Goal: Information Seeking & Learning: Learn about a topic

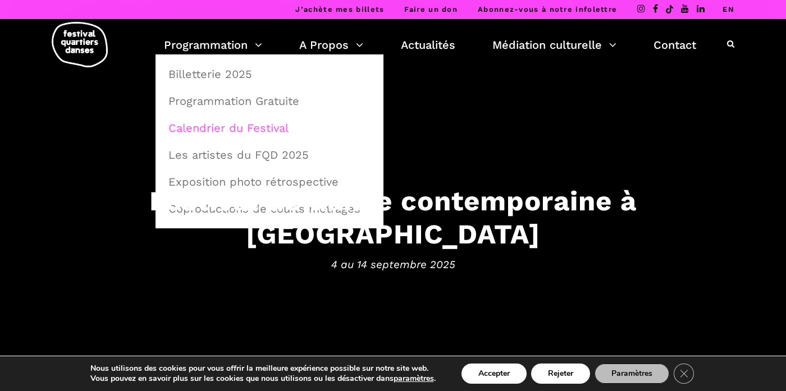
click at [212, 123] on link "Calendrier du Festival" at bounding box center [270, 128] width 216 height 26
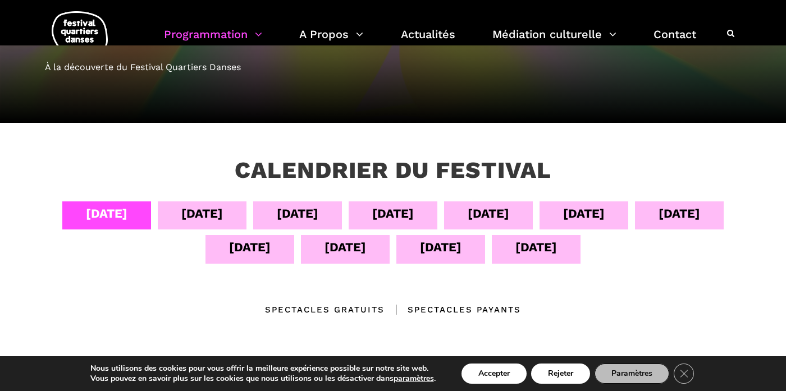
scroll to position [168, 0]
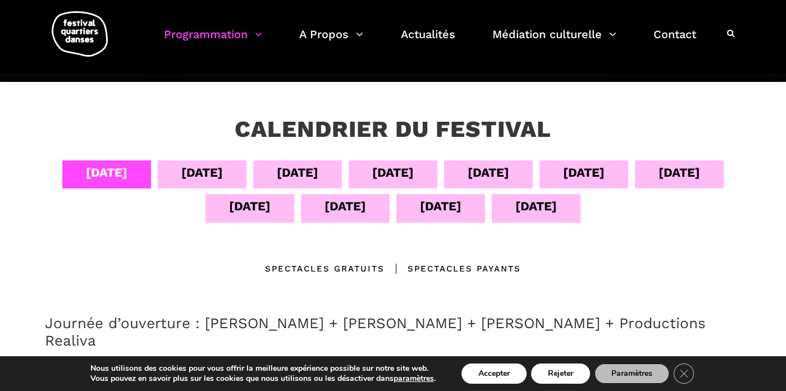
click at [298, 175] on div "06 sept" at bounding box center [298, 173] width 42 height 20
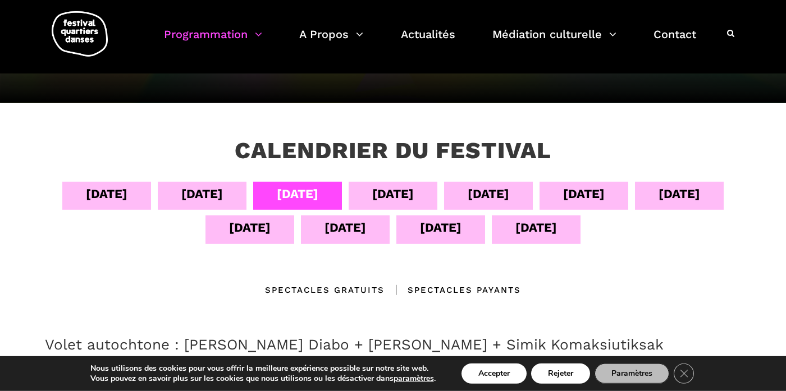
scroll to position [161, 0]
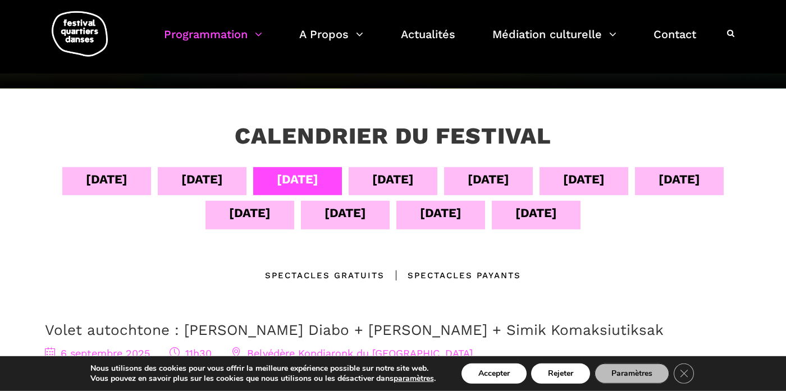
click at [454, 270] on div "Spectacles Payants" at bounding box center [453, 275] width 136 height 13
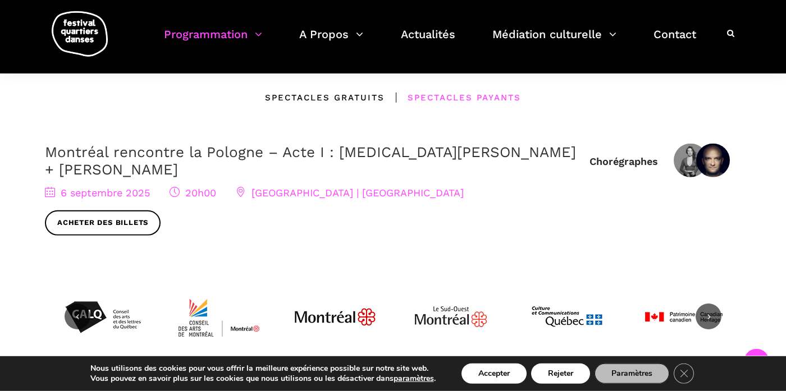
scroll to position [345, 0]
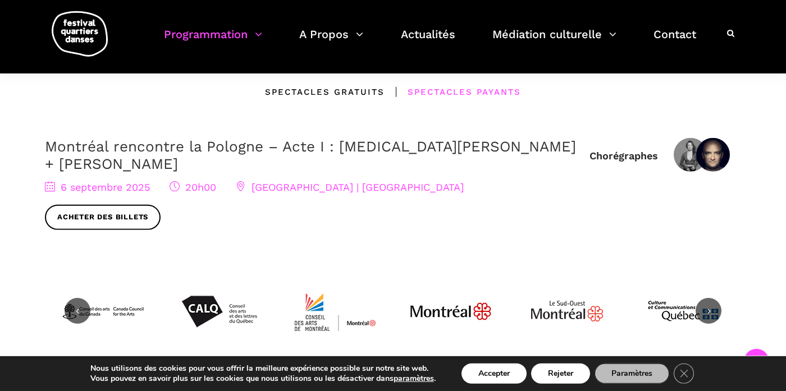
click at [208, 149] on link "Montréal rencontre la Pologne – Acte I : [MEDICAL_DATA][PERSON_NAME] + [PERSON_…" at bounding box center [310, 155] width 531 height 34
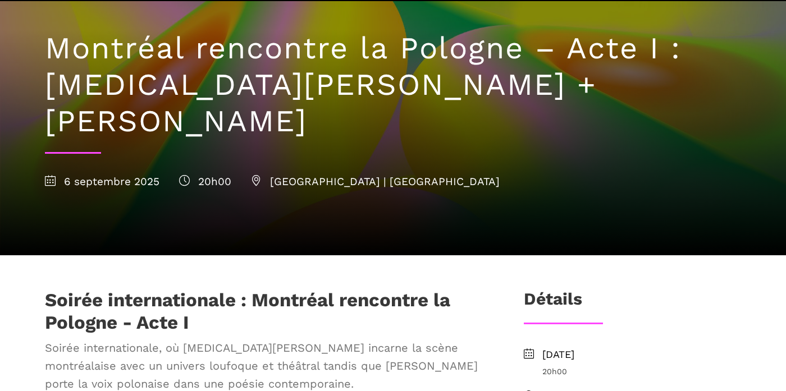
scroll to position [124, 0]
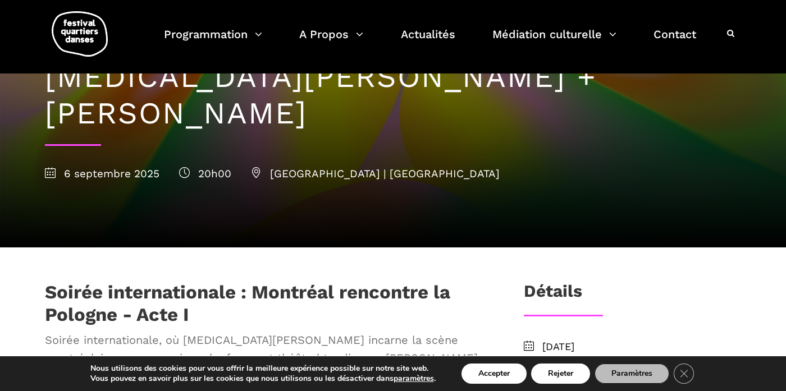
click at [120, 281] on h1 "Soirée internationale : Montréal rencontre la Pologne - Acte I" at bounding box center [266, 303] width 442 height 44
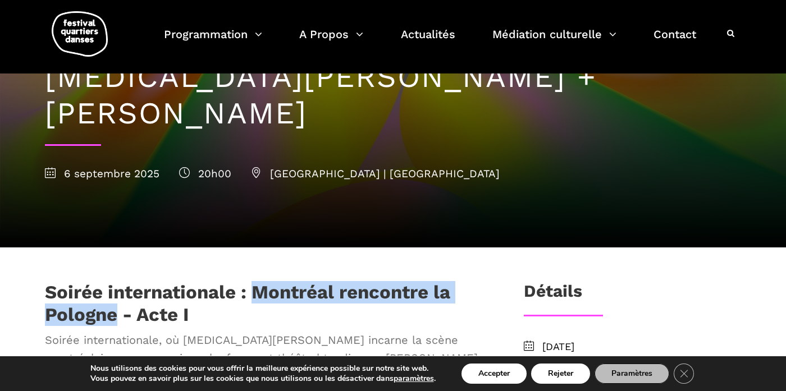
drag, startPoint x: 120, startPoint y: 275, endPoint x: 251, endPoint y: 258, distance: 132.4
click at [251, 281] on h1 "Soirée internationale : Montréal rencontre la Pologne - Acte I" at bounding box center [266, 303] width 442 height 44
copy h1 "Montréal rencontre la Pologne"
click at [120, 281] on h1 "Soirée internationale : Montréal rencontre la Pologne - Acte I" at bounding box center [266, 303] width 442 height 44
drag, startPoint x: 120, startPoint y: 281, endPoint x: 250, endPoint y: 255, distance: 132.9
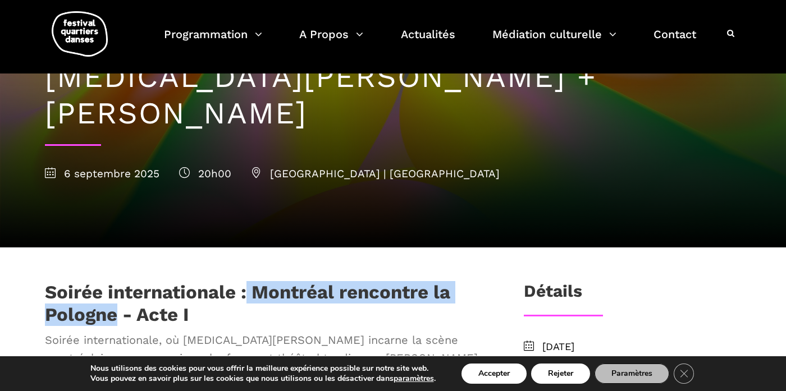
click at [250, 281] on h1 "Soirée internationale : Montréal rencontre la Pologne - Acte I" at bounding box center [266, 303] width 442 height 44
copy h1 "Montréal rencontre la Pologne"
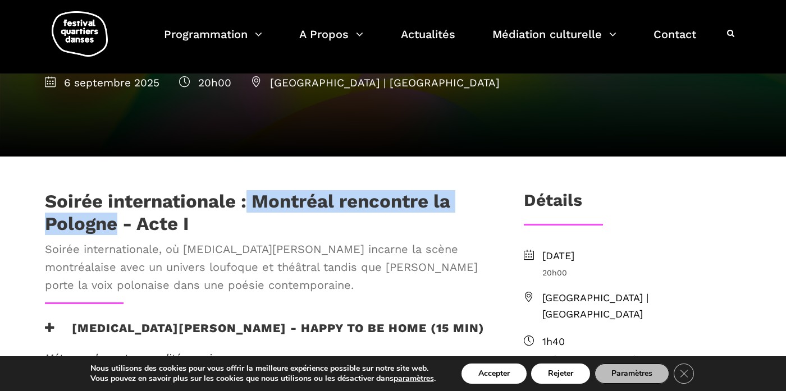
scroll to position [258, 0]
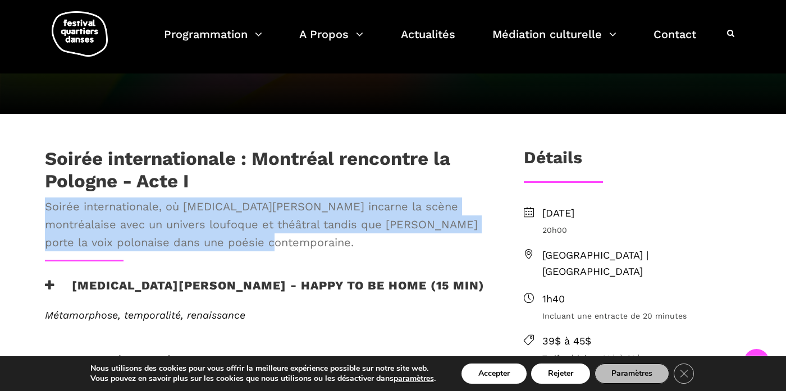
drag, startPoint x: 244, startPoint y: 210, endPoint x: 47, endPoint y: 176, distance: 199.9
click at [47, 198] on span "Soirée internationale, où Kyra Jean Green incarne la scène montréalaise avec un…" at bounding box center [266, 225] width 442 height 54
copy span "Soirée internationale, où Kyra Jean Green incarne la scène montréalaise avec un…"
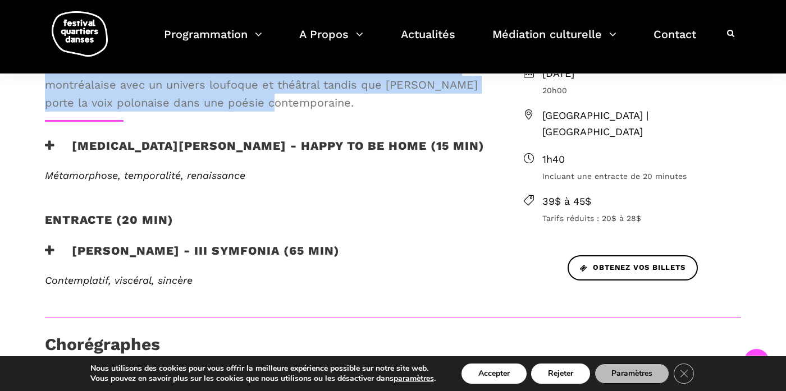
scroll to position [394, 0]
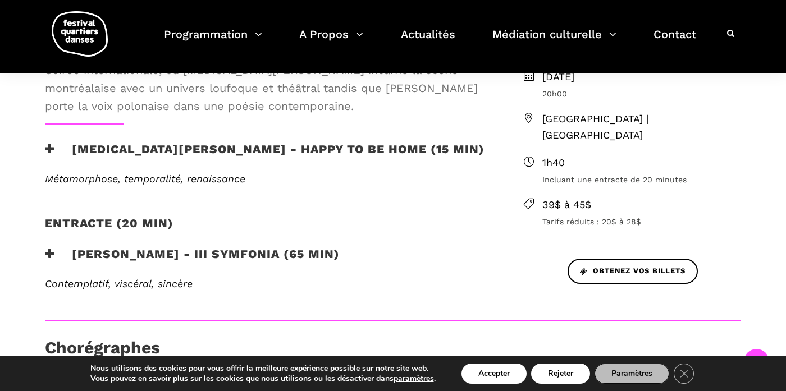
click at [308, 142] on h3 "Kyra Jean Green - Happy to be home (15 min)" at bounding box center [265, 156] width 440 height 28
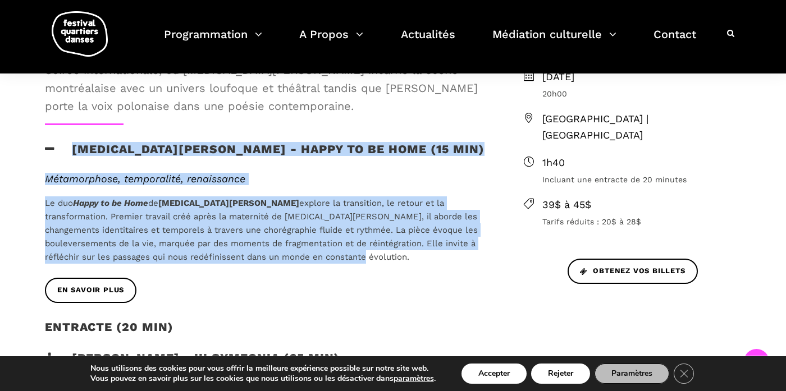
drag, startPoint x: 282, startPoint y: 221, endPoint x: 71, endPoint y: 113, distance: 237.2
click at [71, 113] on div "Soirée internationale : Montréal rencontre la Pologne - Acte I Soirée internati…" at bounding box center [266, 218] width 465 height 414
copy div "Kyra Jean Green - Happy to be home (15 min) Métamorphose, temporalité, renaissa…"
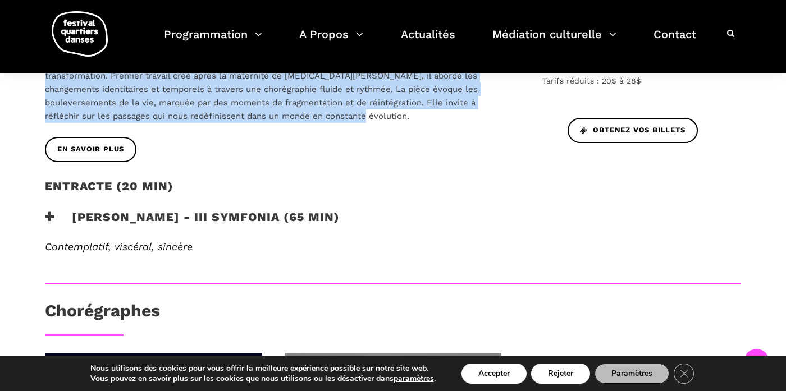
scroll to position [537, 0]
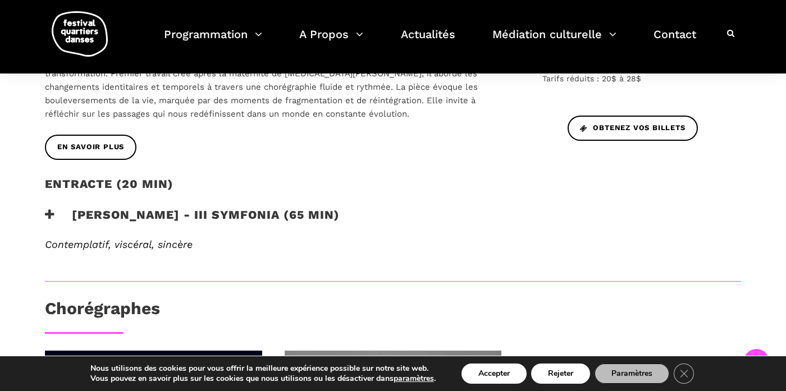
click at [155, 208] on h3 "Janusz Orlik - III Symfonia (65 min)" at bounding box center [192, 222] width 295 height 28
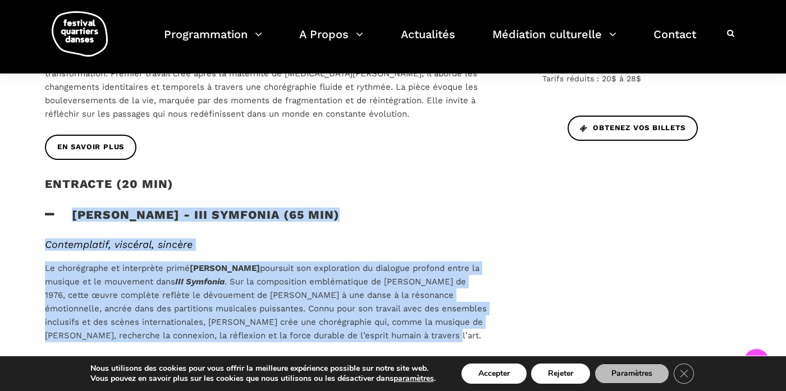
drag, startPoint x: 456, startPoint y: 301, endPoint x: 75, endPoint y: 180, distance: 400.3
click at [75, 180] on div "Soirée internationale : Montréal rencontre la Pologne - Acte I Soirée internati…" at bounding box center [266, 133] width 465 height 531
copy div "Janusz Orlik - III Symfonia (65 min) Contemplatif, viscéral, sincère Le chorégr…"
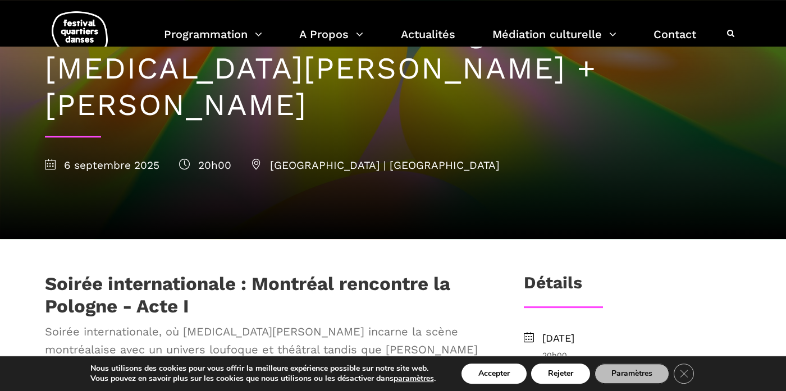
scroll to position [136, 0]
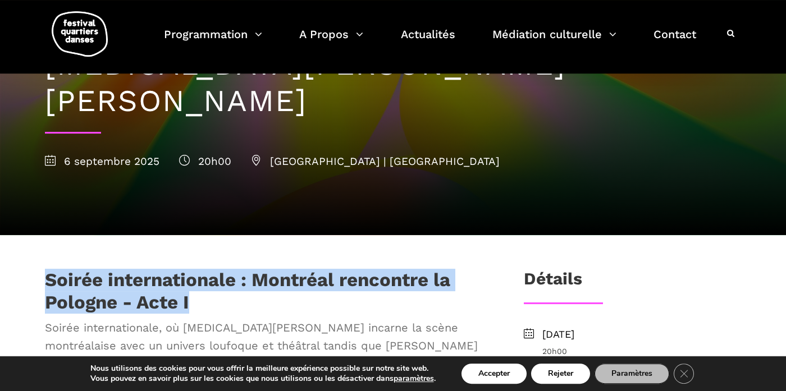
drag, startPoint x: 196, startPoint y: 264, endPoint x: 43, endPoint y: 236, distance: 155.8
click at [43, 269] on div "Soirée internationale : Montréal rencontre la Pologne - Acte I Soirée internati…" at bounding box center [266, 325] width 465 height 112
copy h1 "Soirée internationale : Montréal rencontre la Pologne - Acte I"
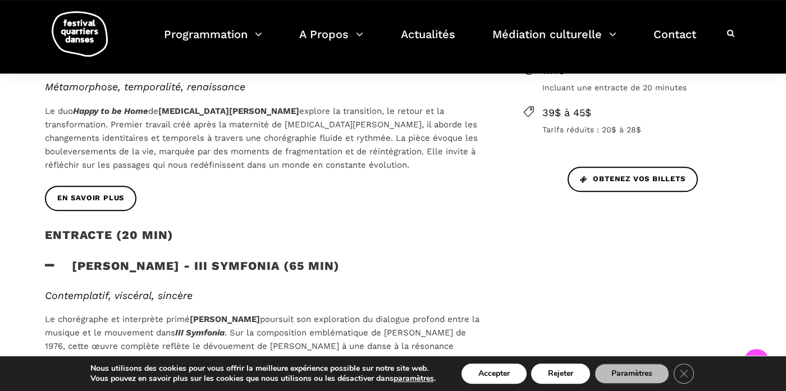
scroll to position [417, 0]
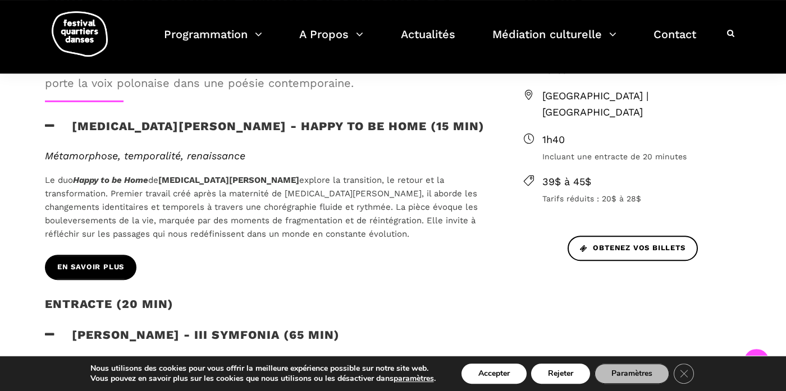
click at [89, 262] on span "EN SAVOIR PLUS" at bounding box center [90, 268] width 67 height 12
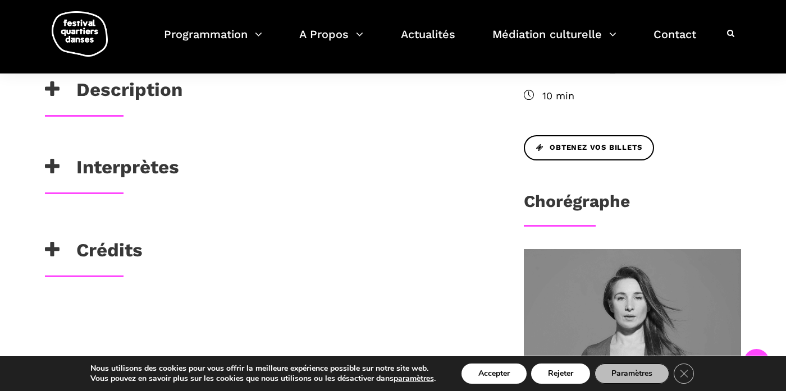
scroll to position [475, 0]
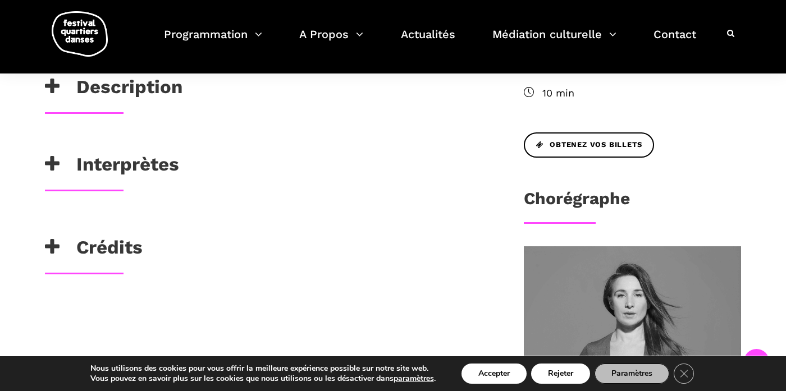
click at [134, 153] on h3 "Interprètes" at bounding box center [112, 167] width 134 height 28
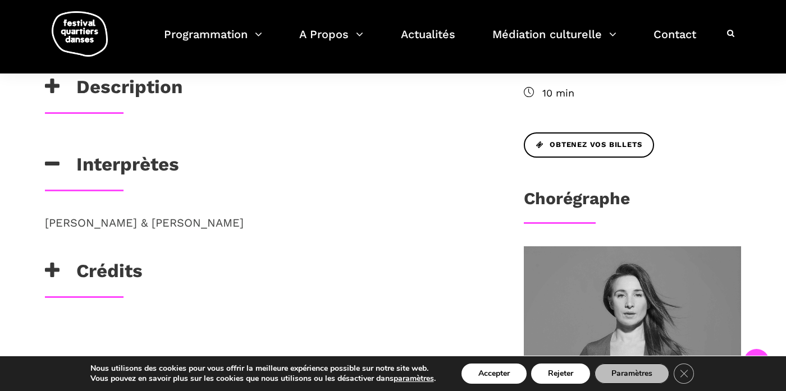
drag, startPoint x: 253, startPoint y: 186, endPoint x: 47, endPoint y: 179, distance: 206.7
click at [47, 214] on p "[PERSON_NAME] & [PERSON_NAME]" at bounding box center [266, 223] width 442 height 18
copy p "[PERSON_NAME] & [PERSON_NAME]"
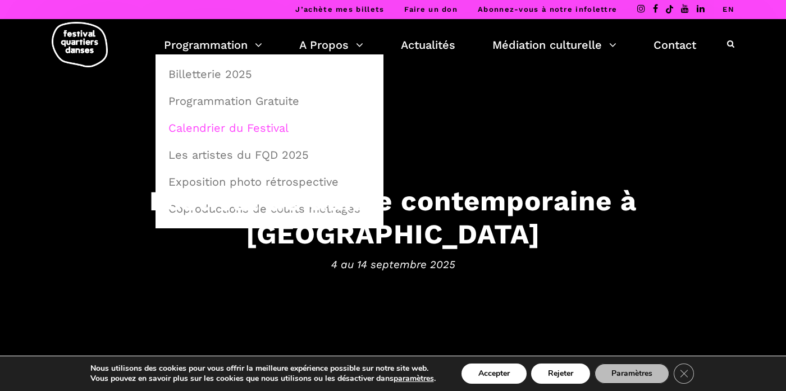
click at [222, 125] on link "Calendrier du Festival" at bounding box center [270, 128] width 216 height 26
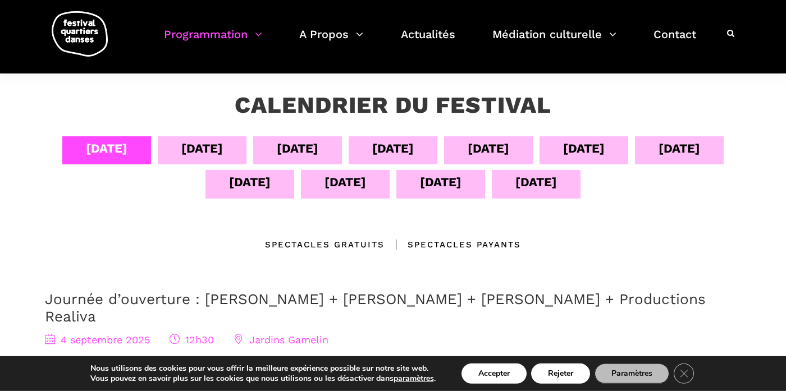
scroll to position [161, 0]
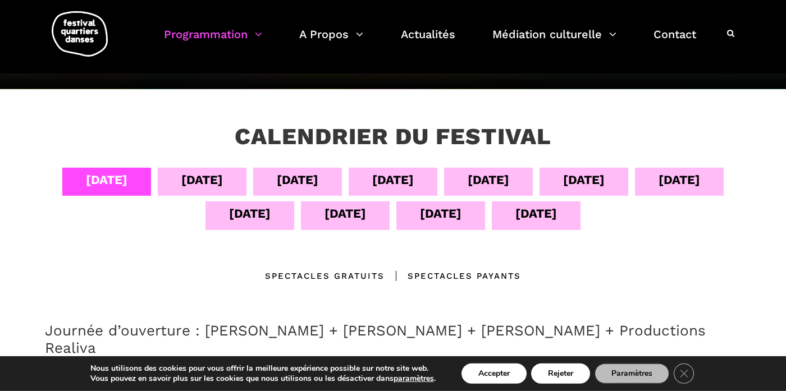
click at [307, 178] on div "[DATE]" at bounding box center [298, 180] width 42 height 20
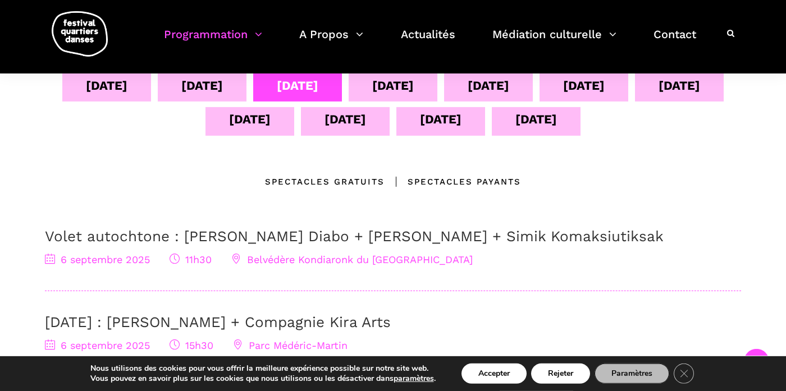
scroll to position [202, 0]
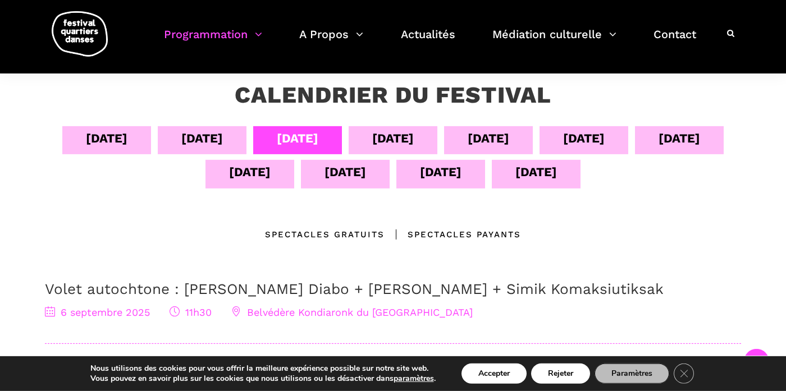
click at [443, 235] on div "Spectacles Payants" at bounding box center [453, 234] width 136 height 13
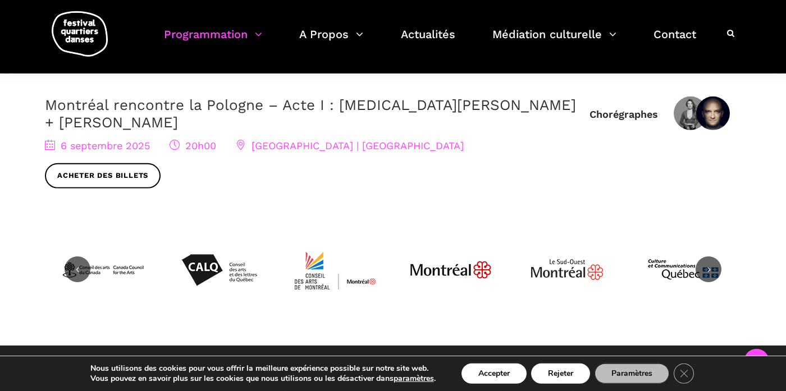
scroll to position [387, 0]
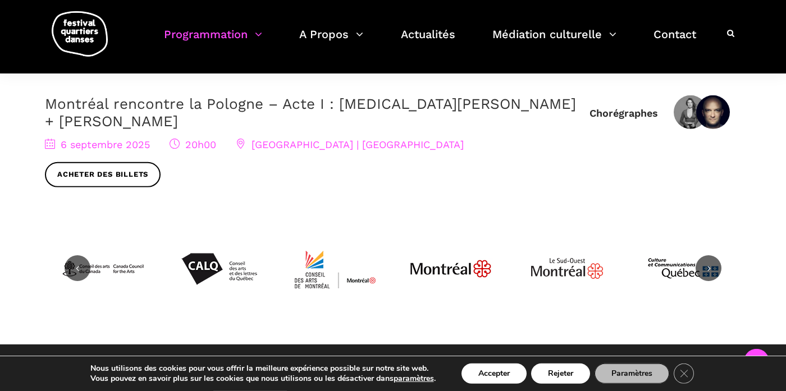
click at [253, 103] on link "Montréal rencontre la Pologne – Acte I : [MEDICAL_DATA][PERSON_NAME] + [PERSON_…" at bounding box center [310, 112] width 531 height 34
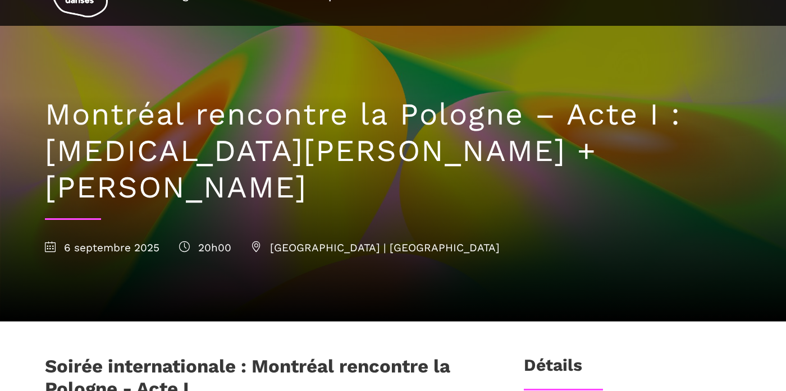
scroll to position [76, 0]
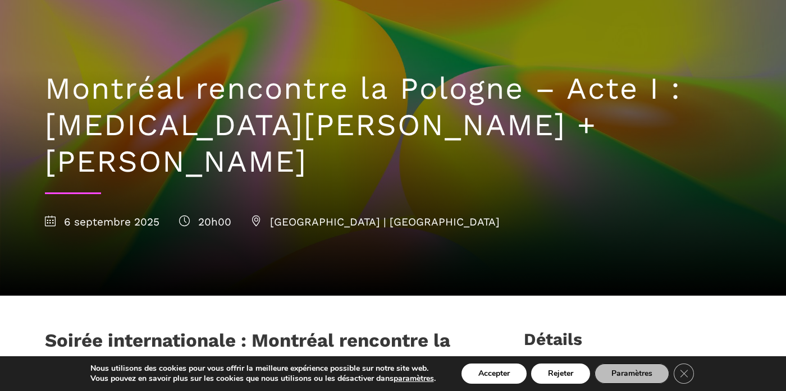
click at [120, 330] on h1 "Soirée internationale : Montréal rencontre la Pologne - Acte I" at bounding box center [266, 352] width 442 height 44
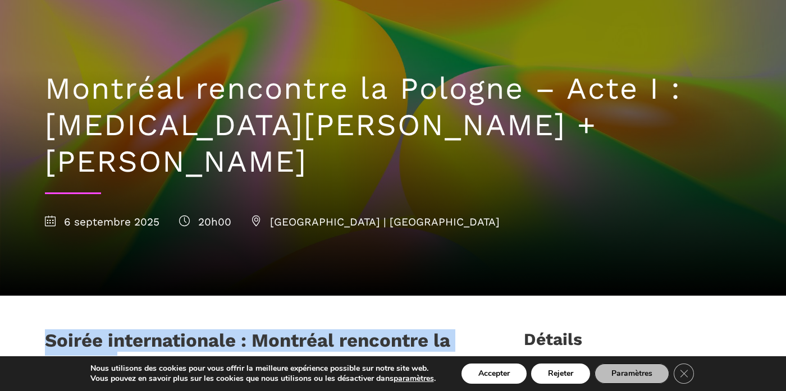
drag, startPoint x: 120, startPoint y: 323, endPoint x: 48, endPoint y: 308, distance: 72.8
click at [48, 330] on h1 "Soirée internationale : Montréal rencontre la Pologne - Acte I" at bounding box center [266, 352] width 442 height 44
copy h1 "Soirée internationale : Montréal rencontre la Pologne"
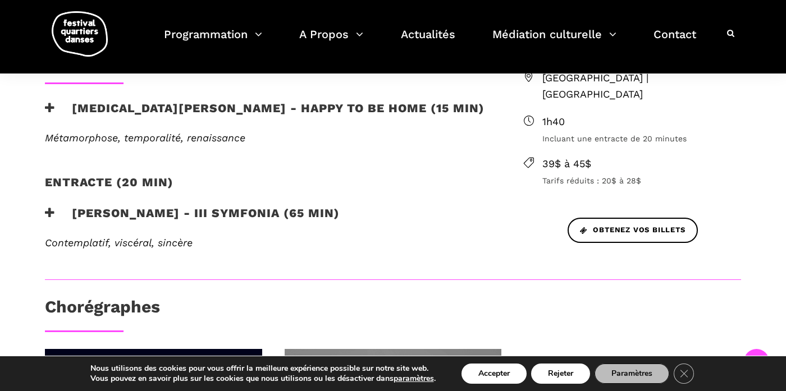
scroll to position [437, 0]
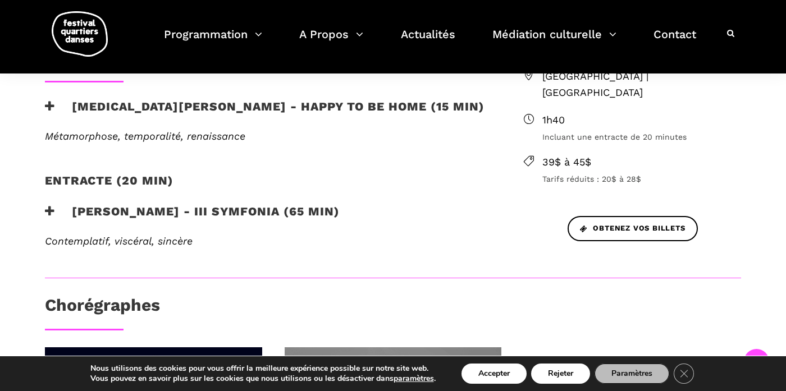
click at [164, 235] on span "Contemplatif, viscéral, sincère" at bounding box center [119, 241] width 148 height 12
click at [180, 204] on h3 "Janusz Orlik - III Symfonia (65 min)" at bounding box center [192, 218] width 295 height 28
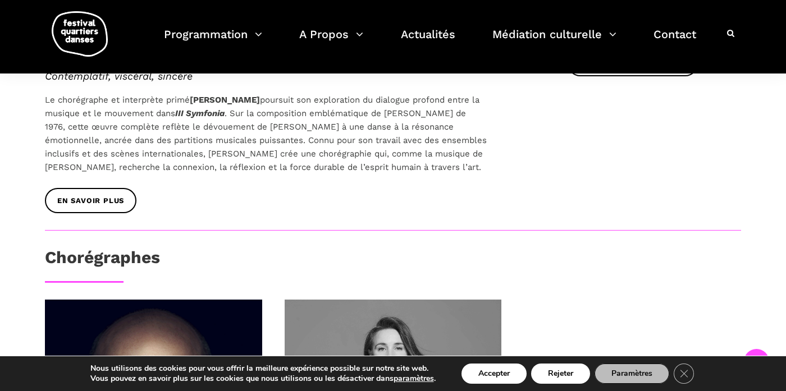
scroll to position [621, 0]
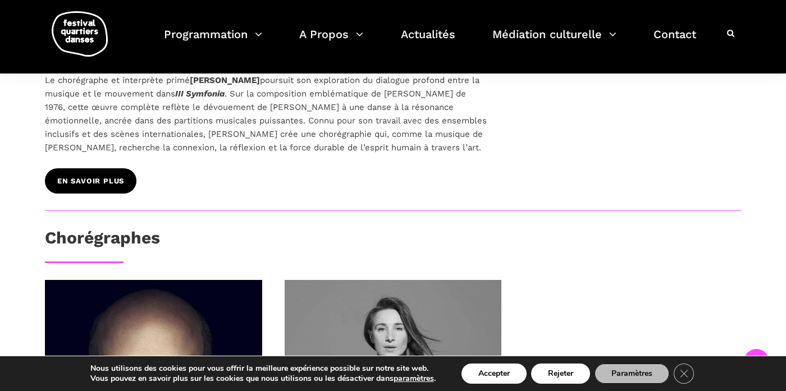
click at [111, 176] on span "En savoir plus" at bounding box center [90, 182] width 67 height 12
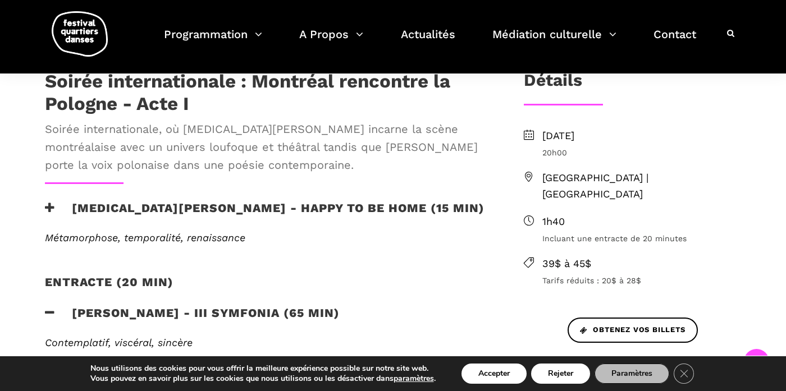
scroll to position [336, 0]
click at [261, 200] on h3 "Kyra Jean Green - Happy to be home (15 min)" at bounding box center [265, 214] width 440 height 28
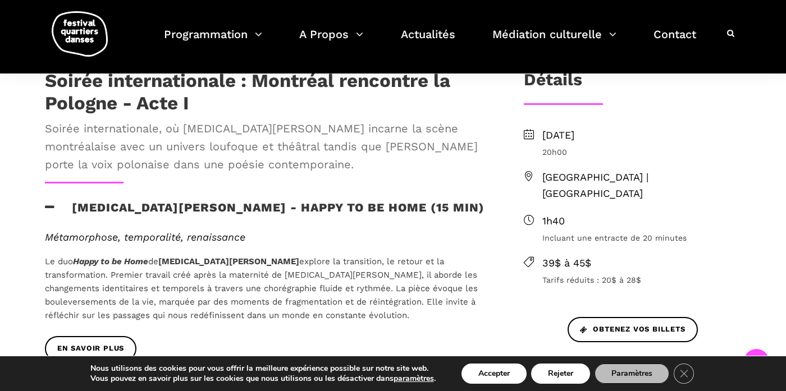
scroll to position [344, 0]
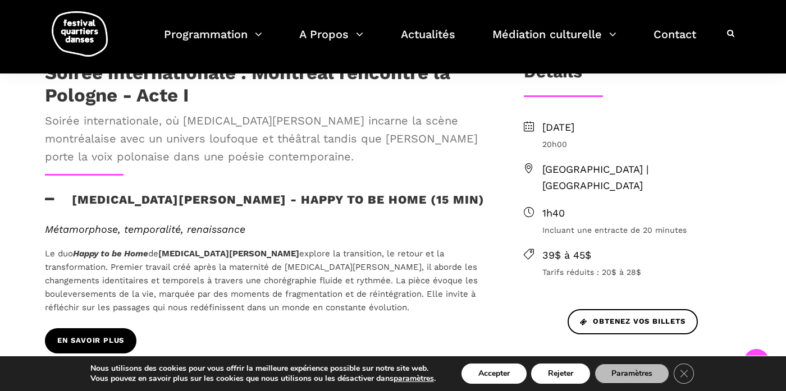
click at [110, 328] on link "EN SAVOIR PLUS" at bounding box center [91, 340] width 92 height 25
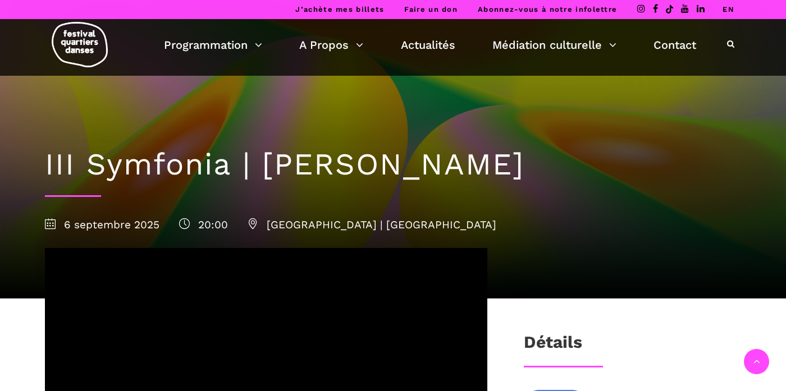
scroll to position [500, 0]
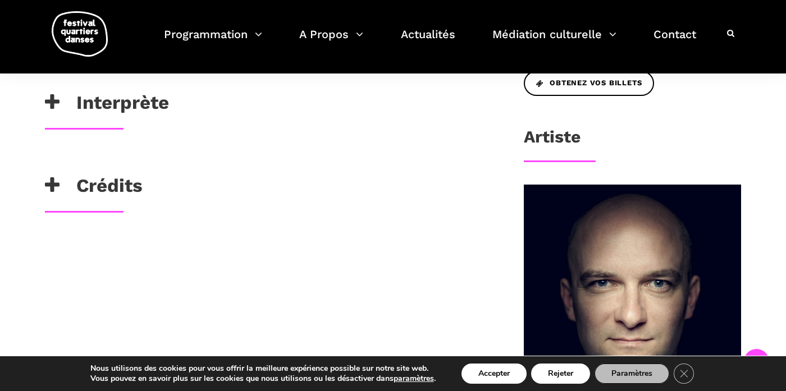
click at [118, 184] on h3 "Crédits" at bounding box center [94, 189] width 98 height 28
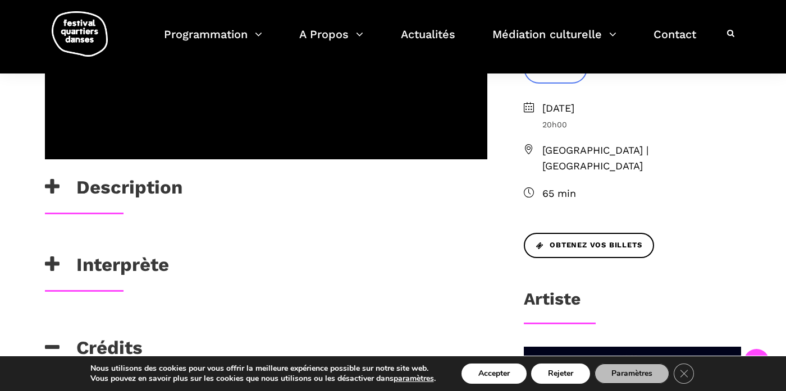
scroll to position [330, 0]
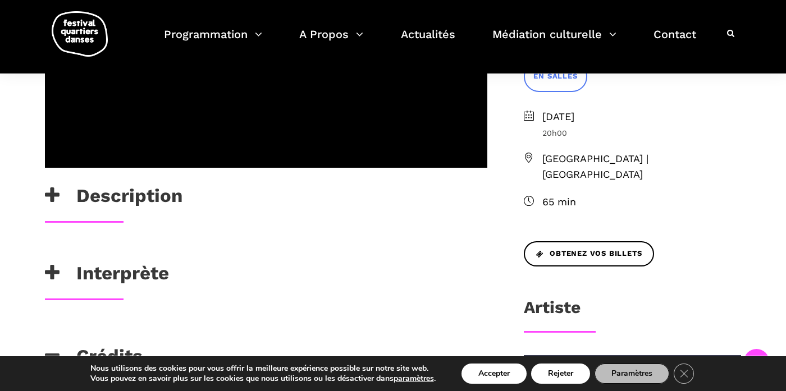
click at [150, 194] on h3 "Description" at bounding box center [114, 199] width 138 height 28
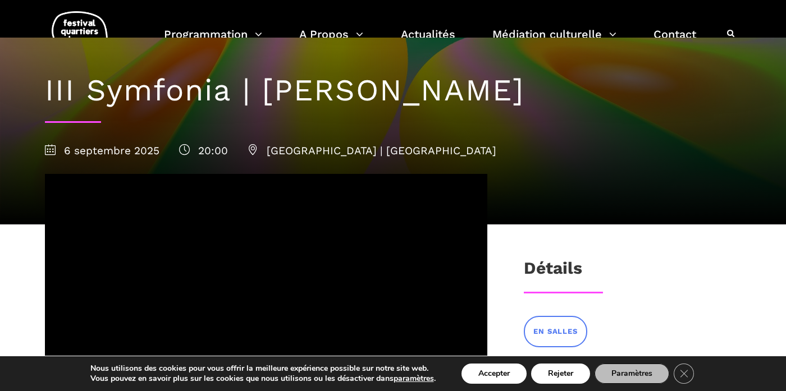
scroll to position [0, 0]
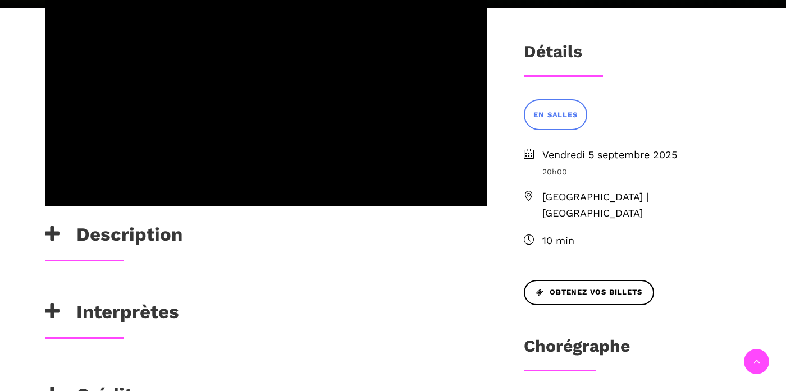
click at [123, 301] on h3 "Interprètes" at bounding box center [112, 315] width 134 height 28
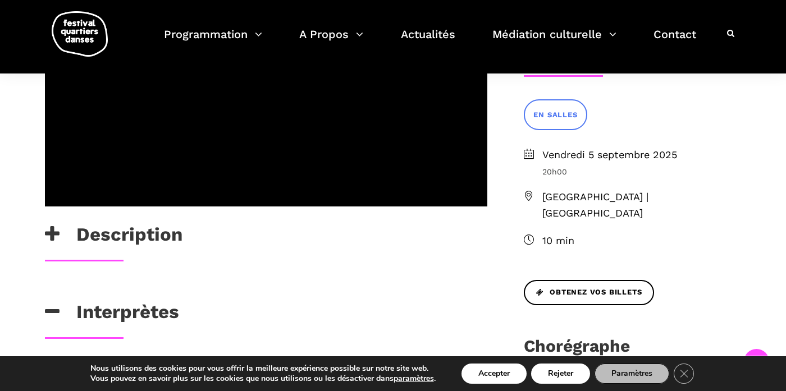
drag, startPoint x: 252, startPoint y: 333, endPoint x: 45, endPoint y: 326, distance: 207.3
click at [45, 362] on div "Janelle Hacault & Jeremy Coachman" at bounding box center [266, 385] width 465 height 46
copy p "Janelle Hacault & Jeremy Coachman"
